Goal: Entertainment & Leisure: Browse casually

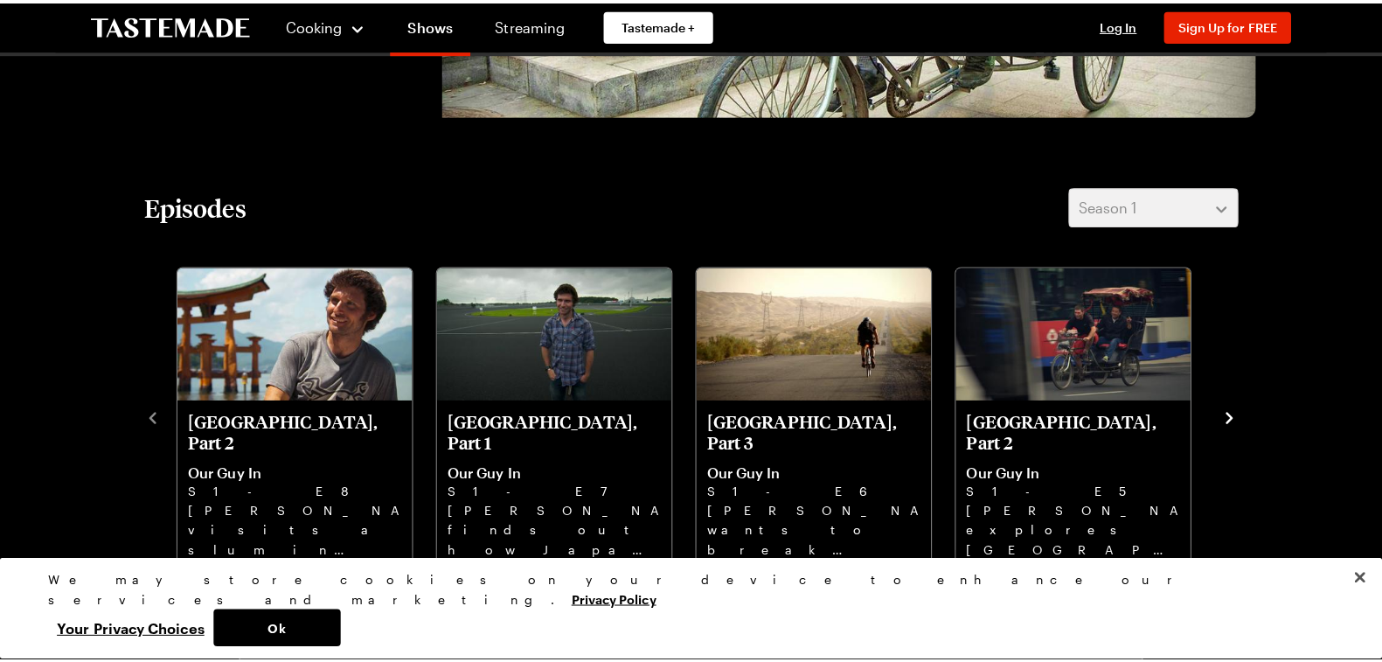
scroll to position [455, 0]
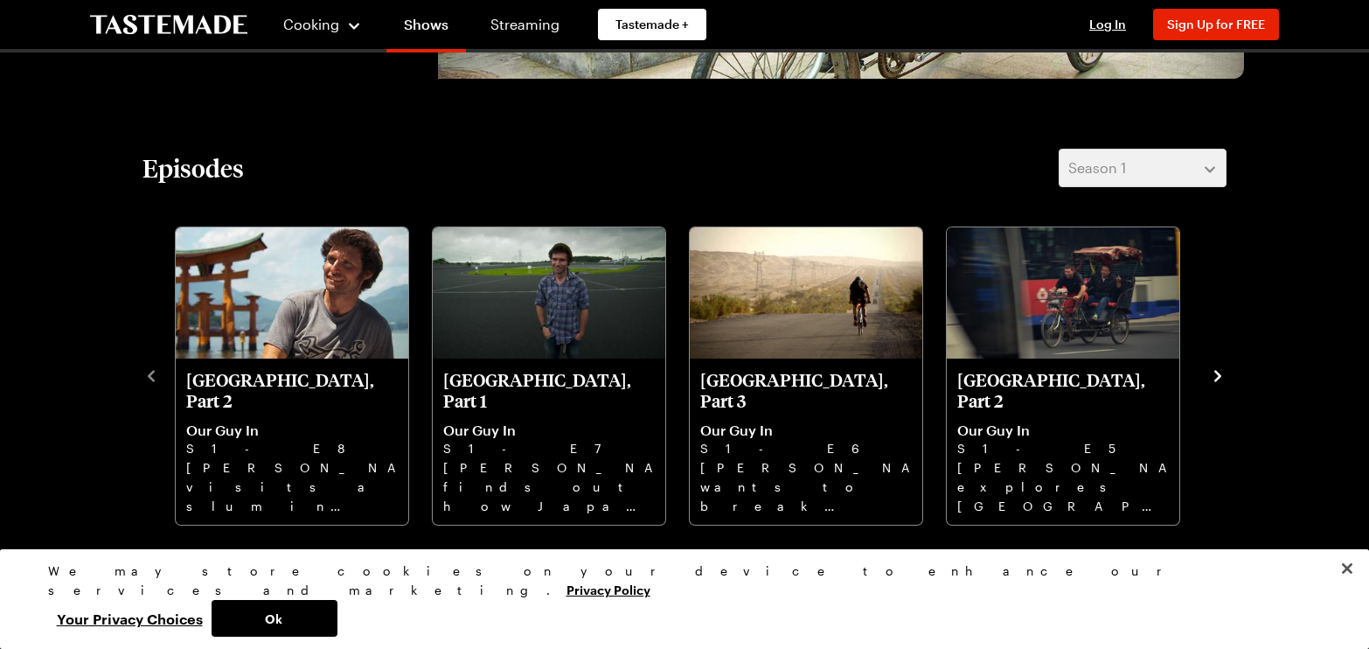
click at [1215, 373] on icon "navigate to next item" at bounding box center [1217, 375] width 17 height 17
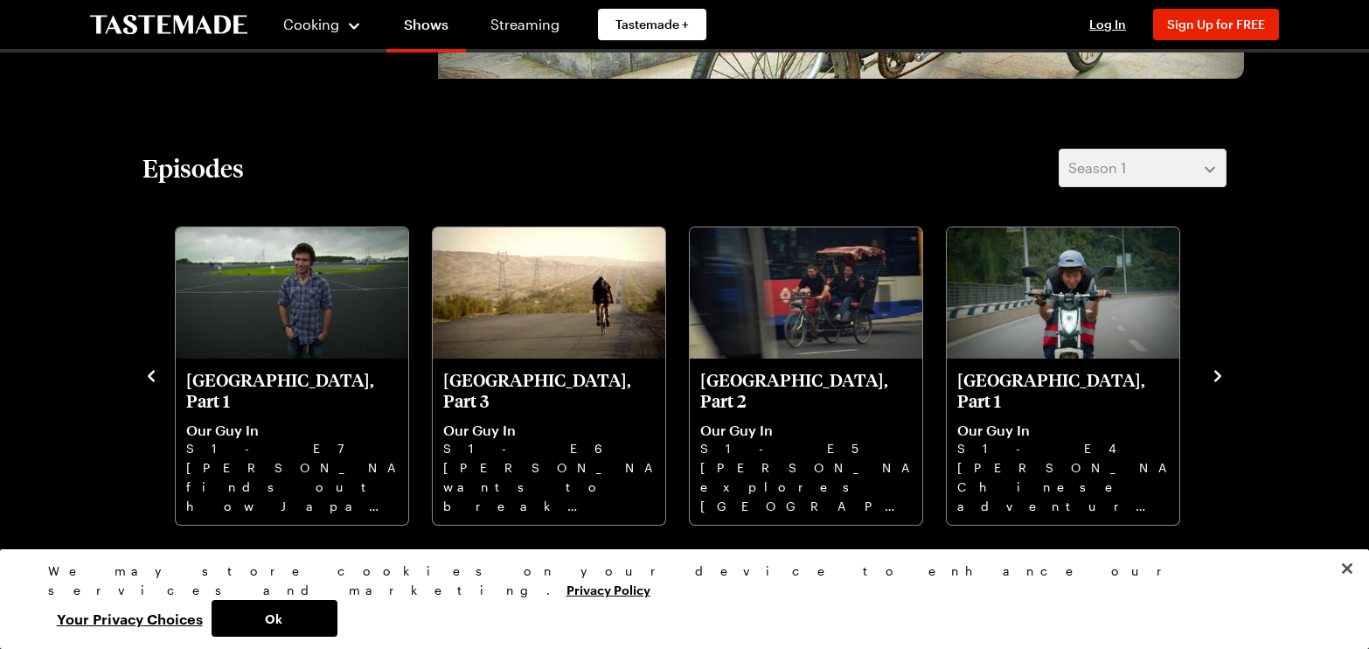
click at [1215, 373] on icon "navigate to next item" at bounding box center [1217, 375] width 17 height 17
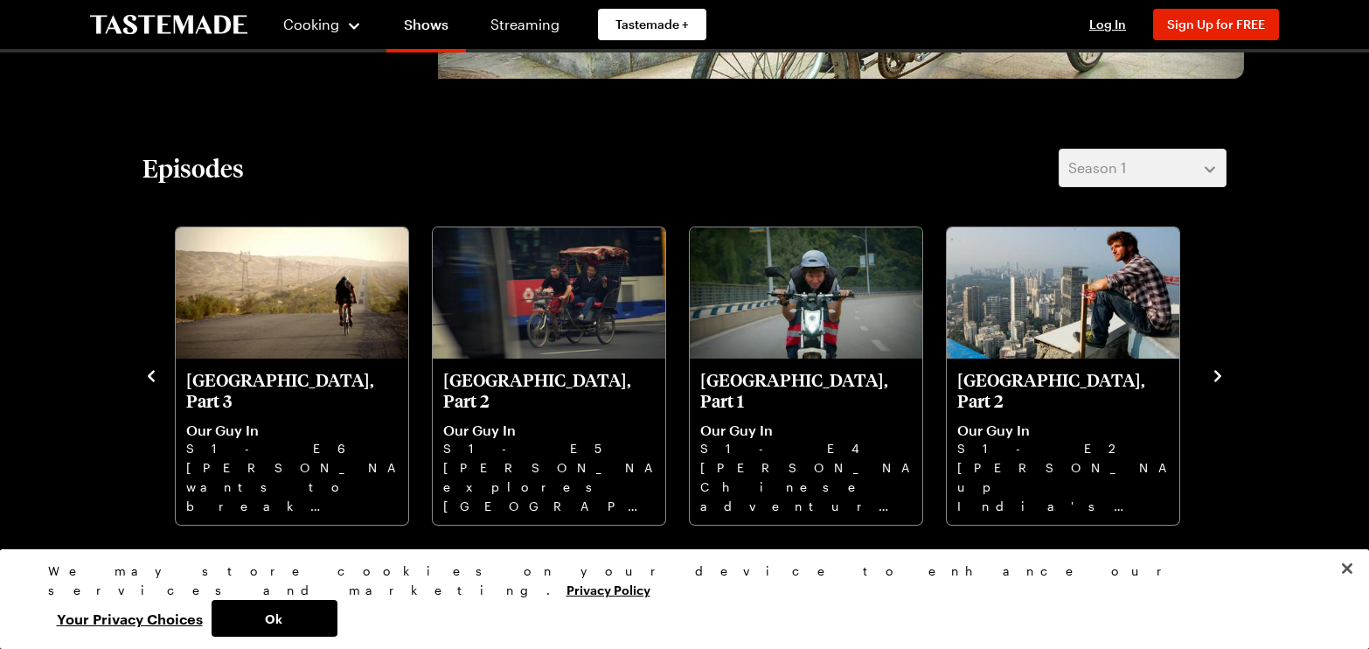
click at [1215, 373] on icon "navigate to next item" at bounding box center [1217, 375] width 17 height 17
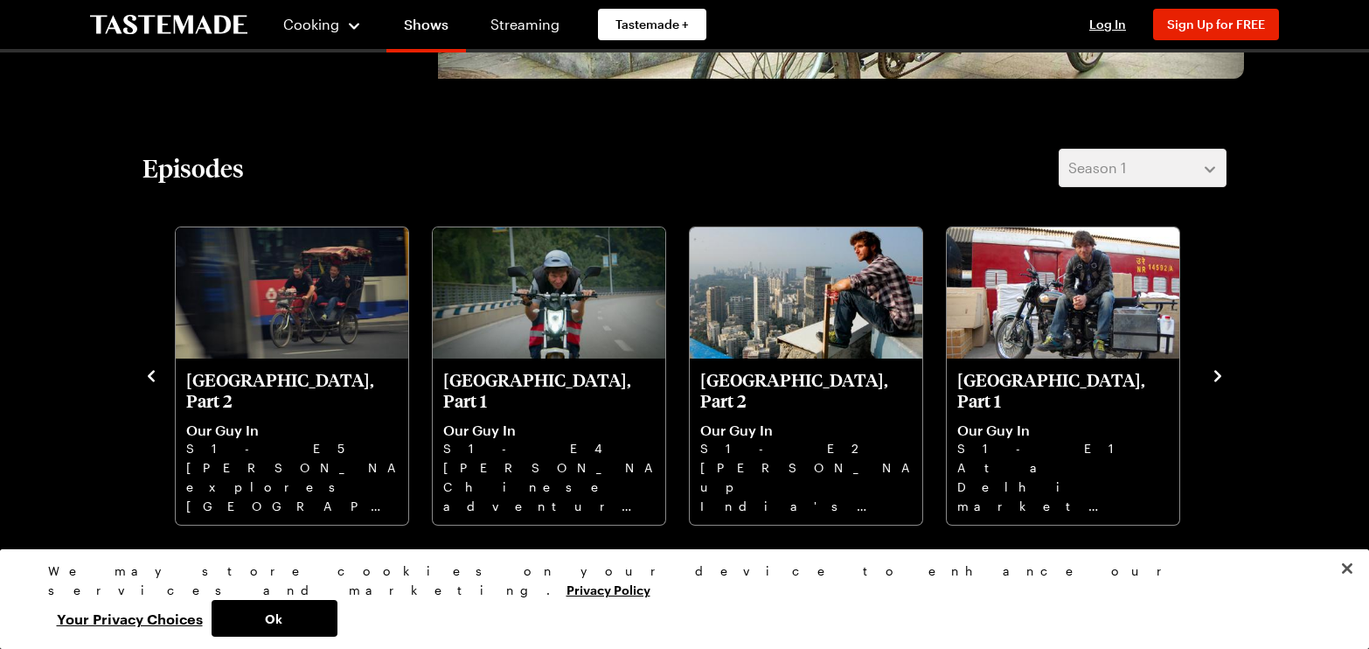
click at [1215, 373] on icon "navigate to next item" at bounding box center [1217, 375] width 17 height 17
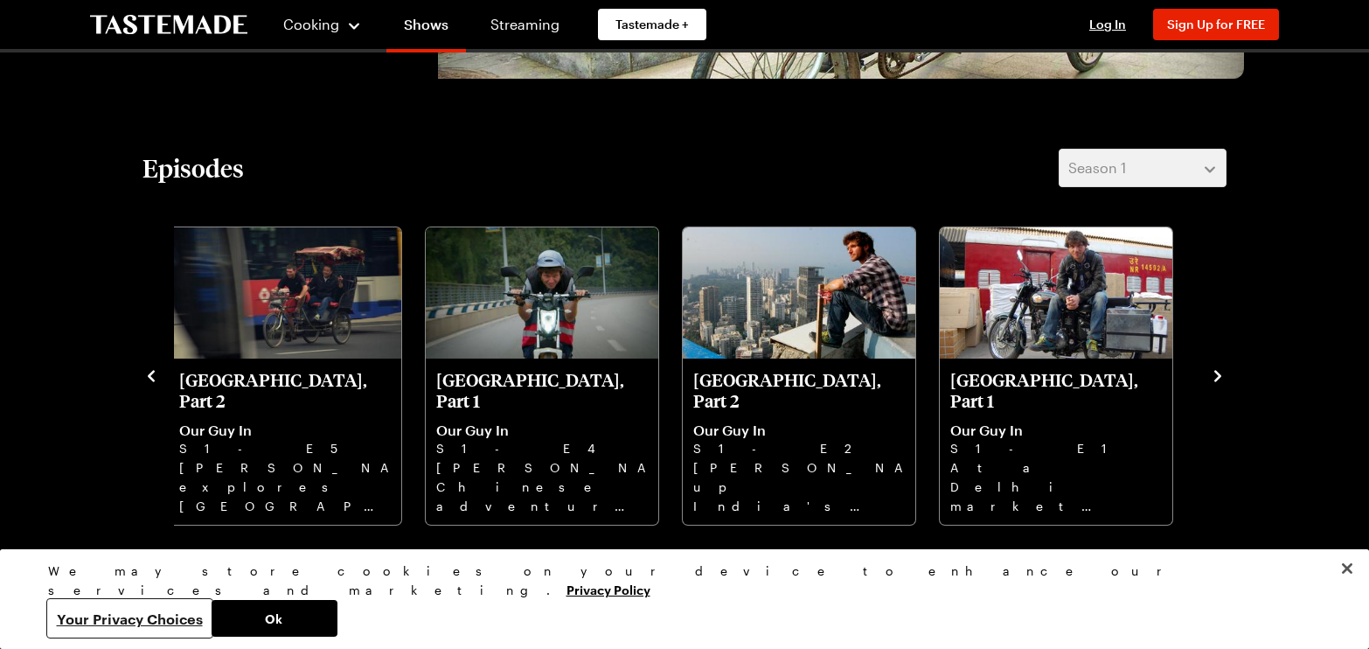
click at [212, 614] on button "Your Privacy Choices" at bounding box center [130, 618] width 164 height 37
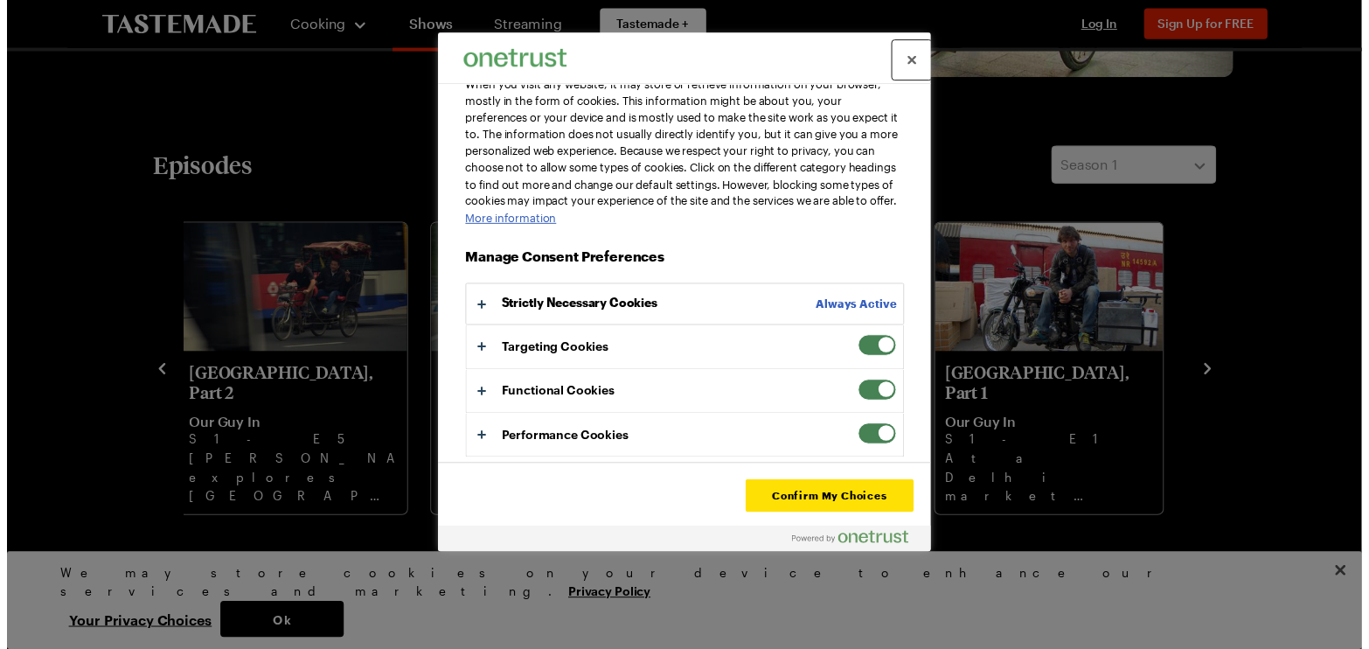
scroll to position [64, 0]
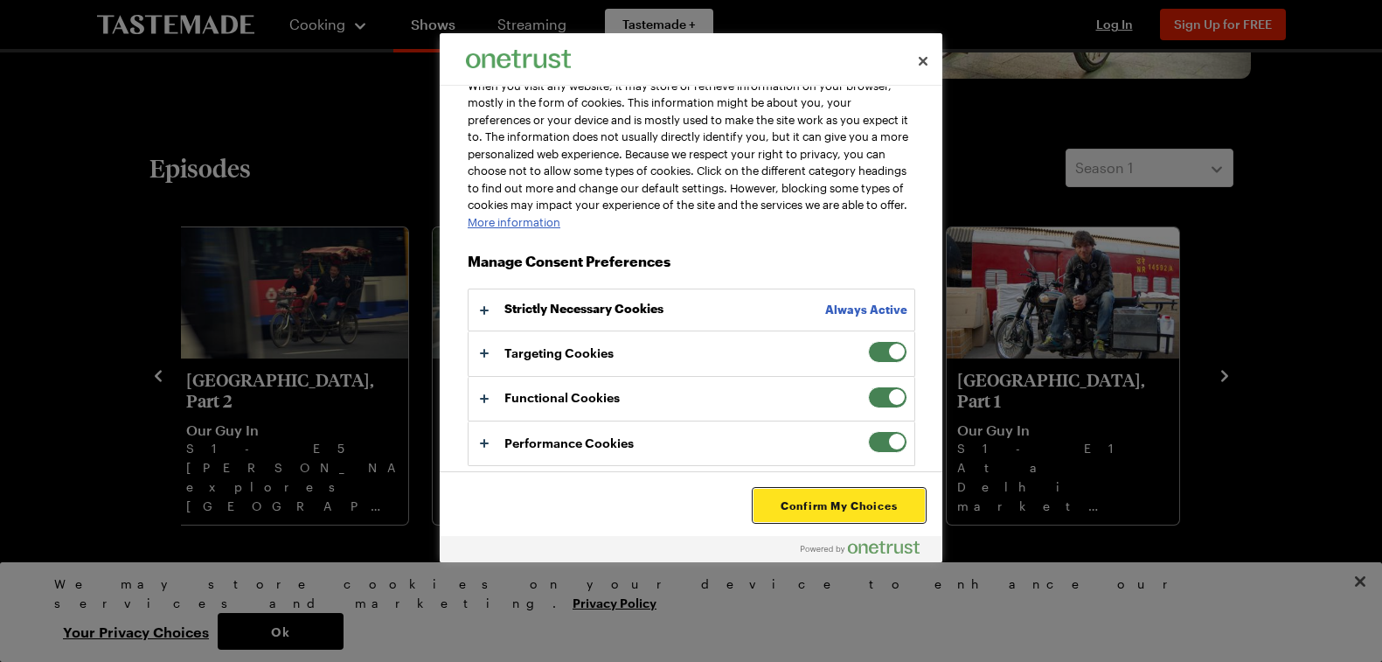
click at [866, 510] on button "Confirm My Choices" at bounding box center [839, 505] width 171 height 33
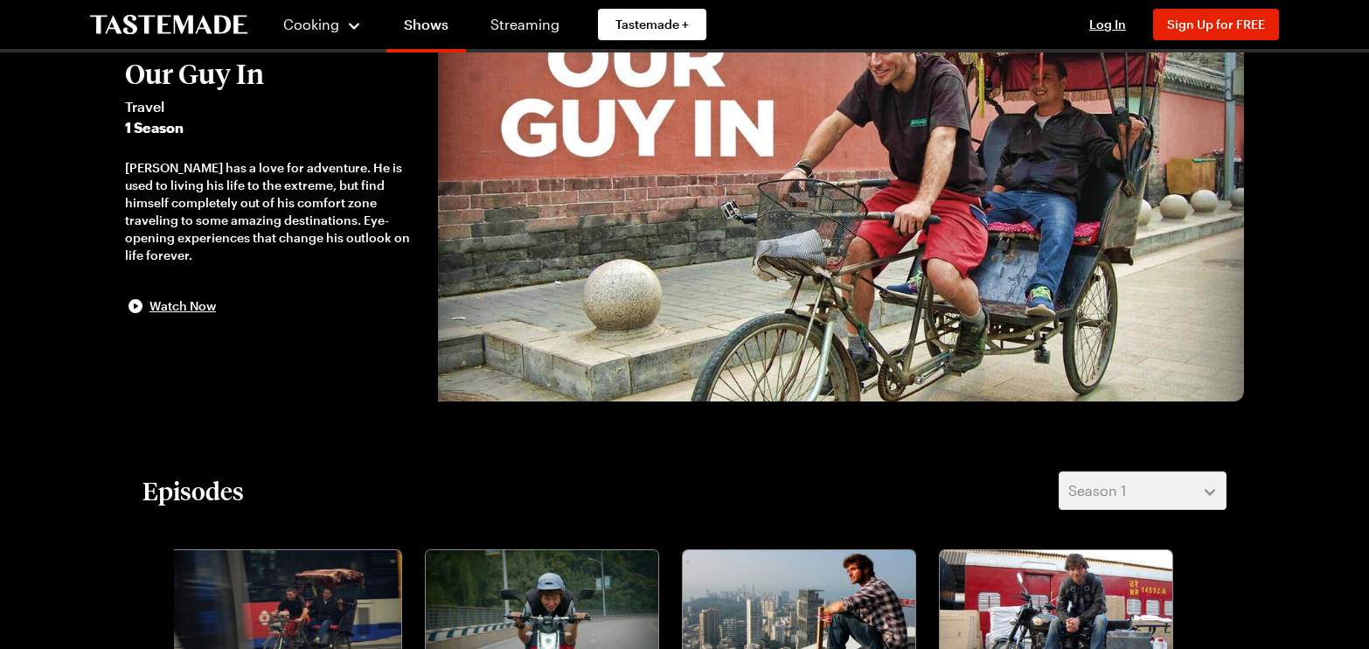
scroll to position [0, 0]
